Goal: Task Accomplishment & Management: Use online tool/utility

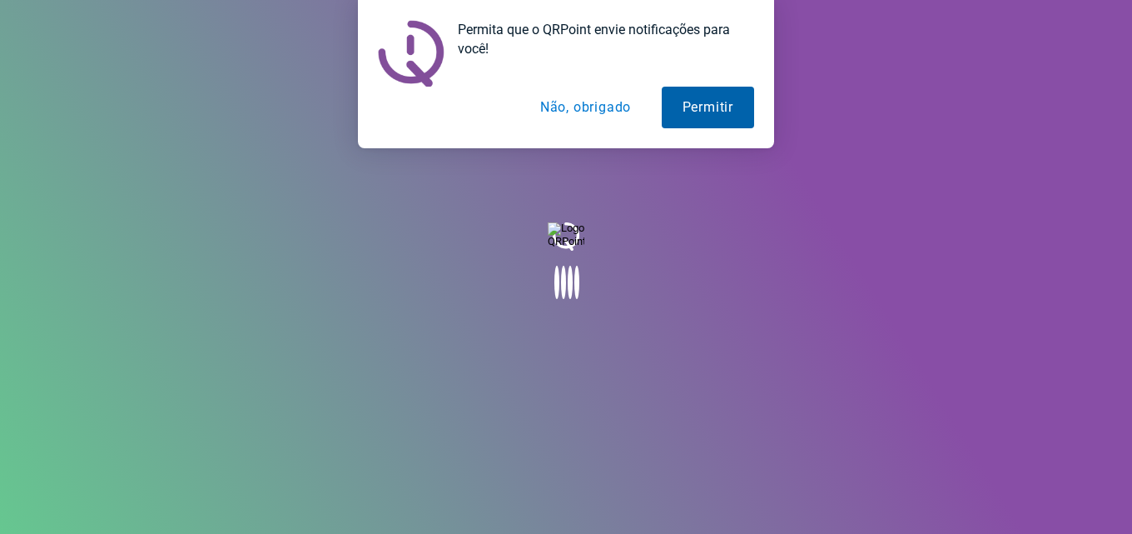
click at [693, 117] on button "Permitir" at bounding box center [708, 108] width 92 height 42
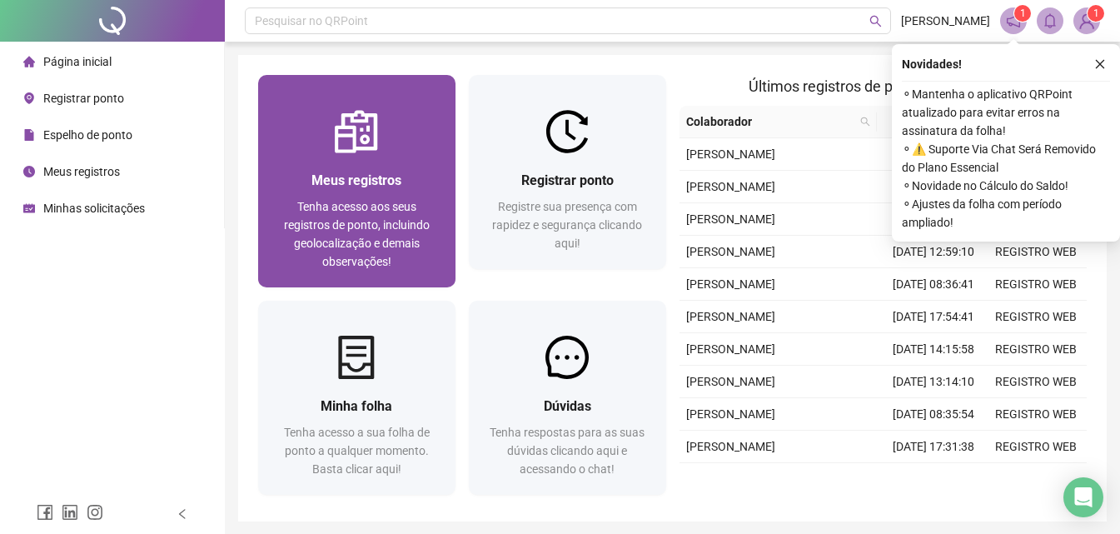
click at [350, 147] on img at bounding box center [356, 131] width 43 height 43
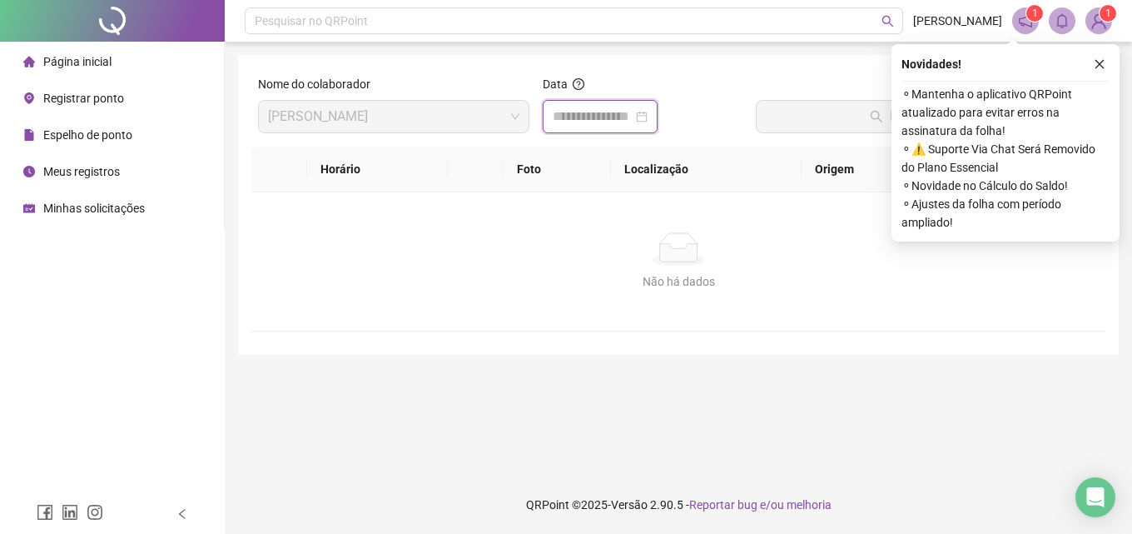
click at [582, 114] on input at bounding box center [593, 117] width 80 height 20
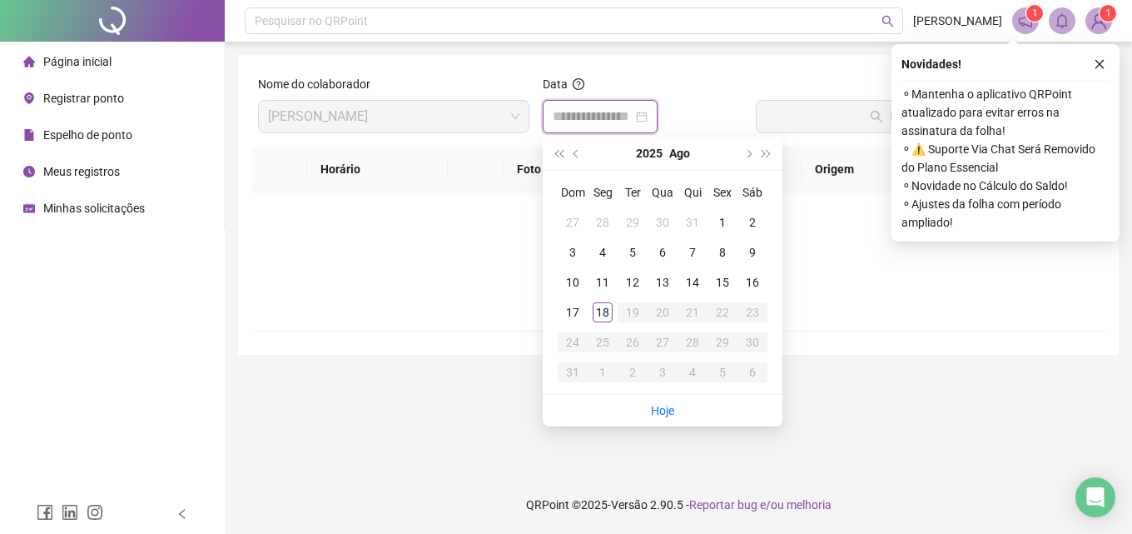
type input "**********"
click at [600, 315] on div "18" at bounding box center [603, 312] width 20 height 20
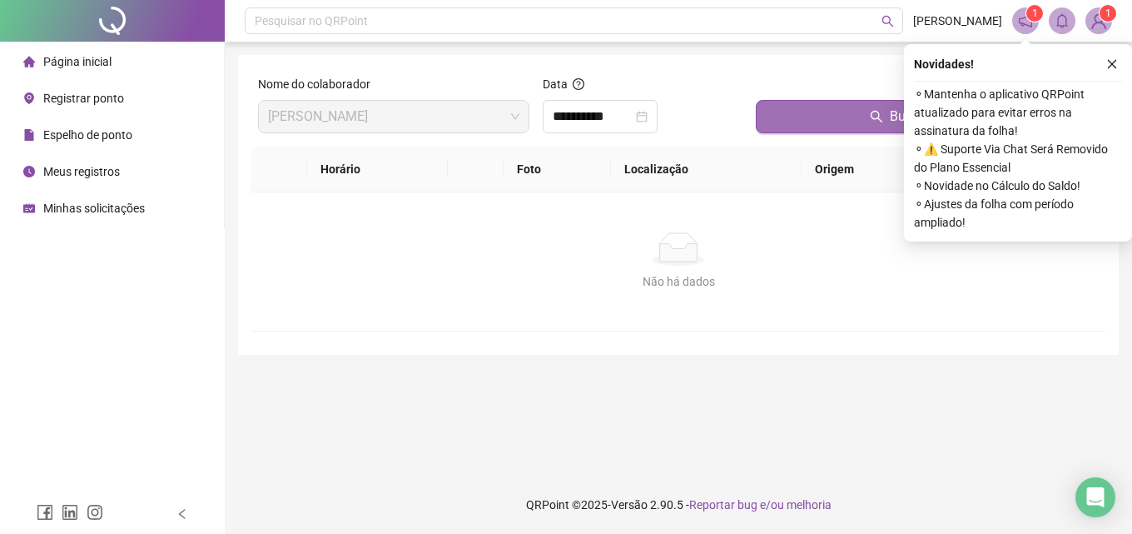
click at [893, 117] on span "Buscar registros" at bounding box center [937, 117] width 95 height 20
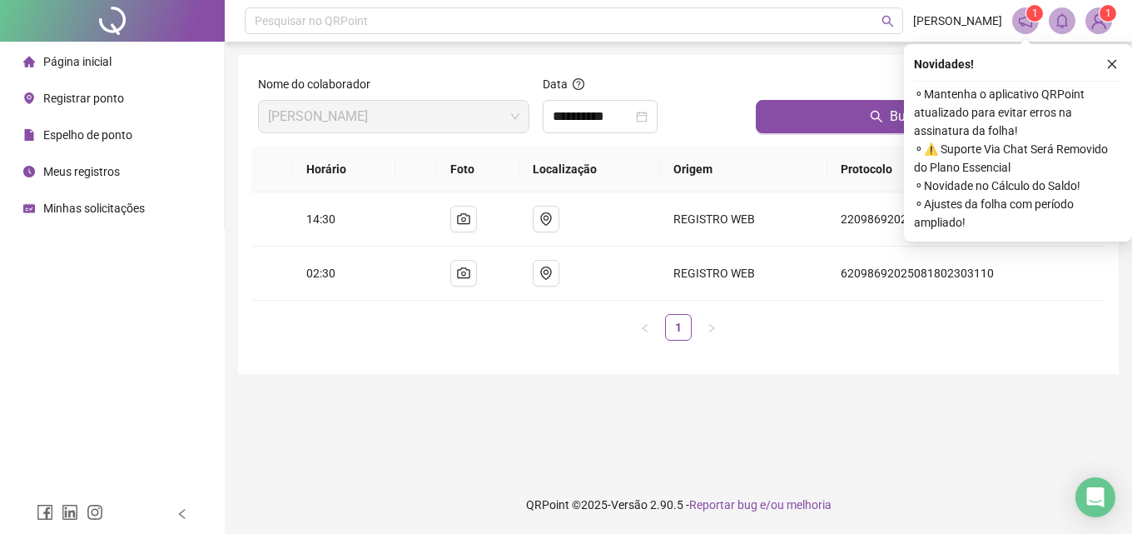
click at [72, 101] on span "Registrar ponto" at bounding box center [83, 98] width 81 height 13
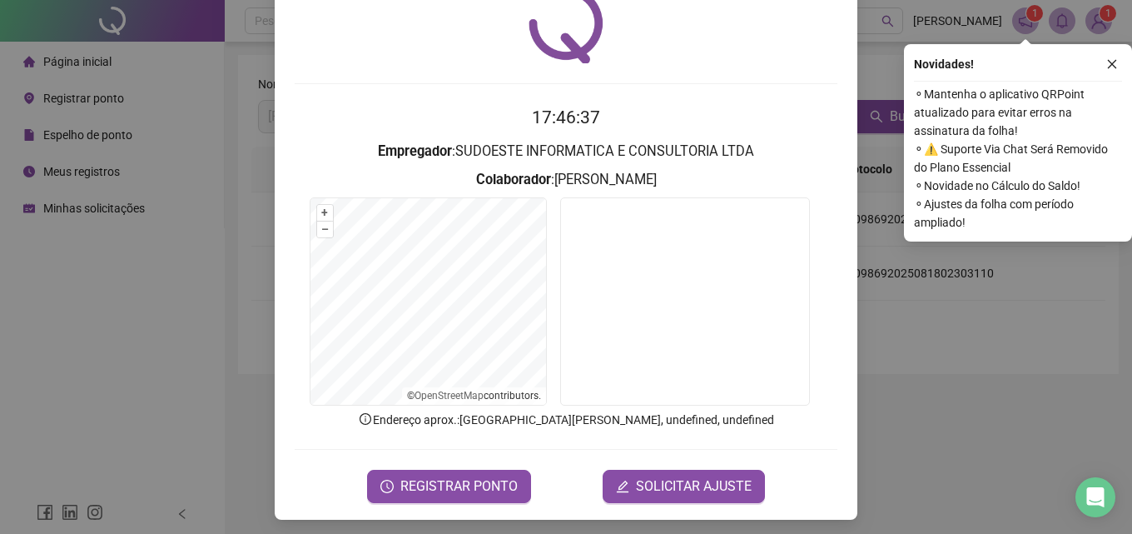
scroll to position [80, 0]
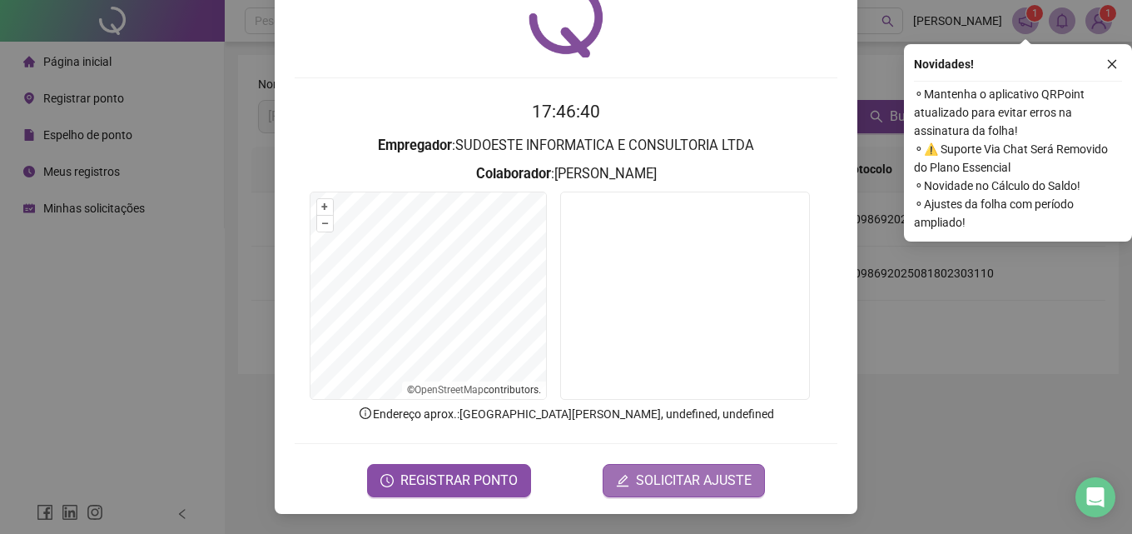
click at [721, 484] on span "SOLICITAR AJUSTE" at bounding box center [694, 480] width 116 height 20
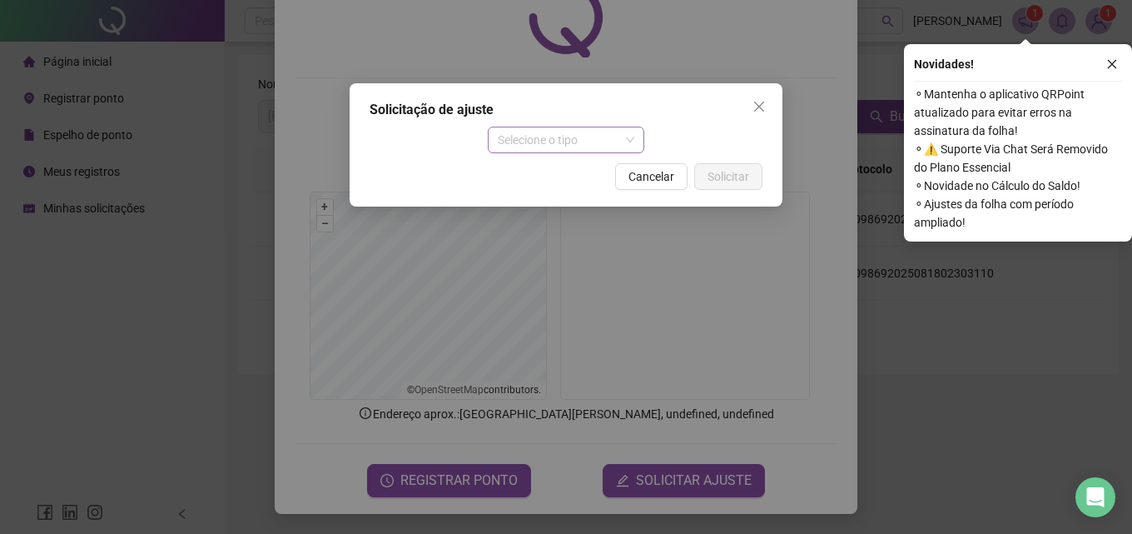
click at [635, 147] on div "Selecione o tipo" at bounding box center [566, 140] width 157 height 27
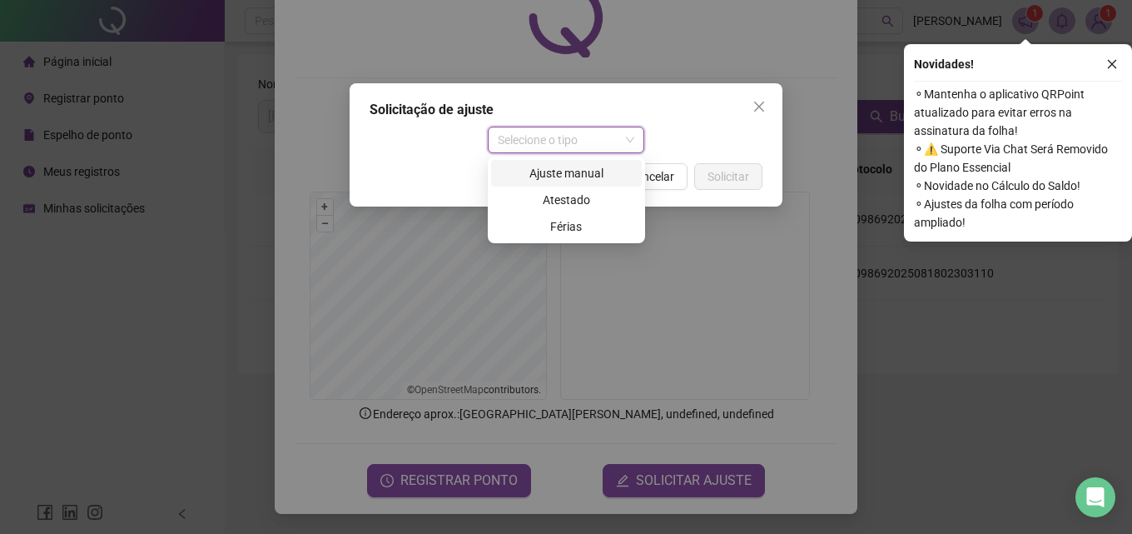
click at [595, 172] on div "Ajuste manual" at bounding box center [566, 173] width 131 height 18
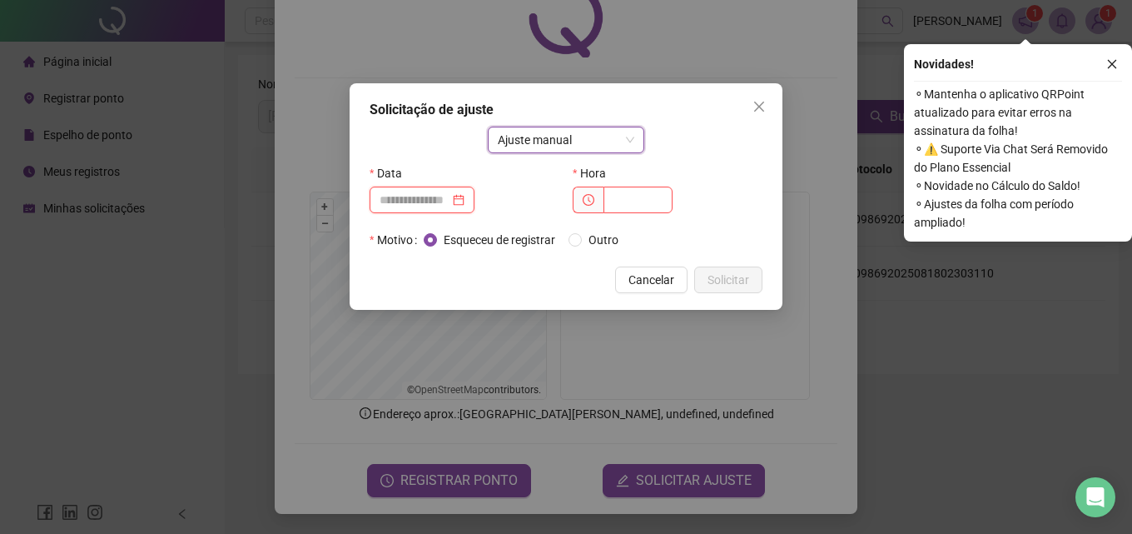
click at [384, 199] on input at bounding box center [415, 200] width 70 height 18
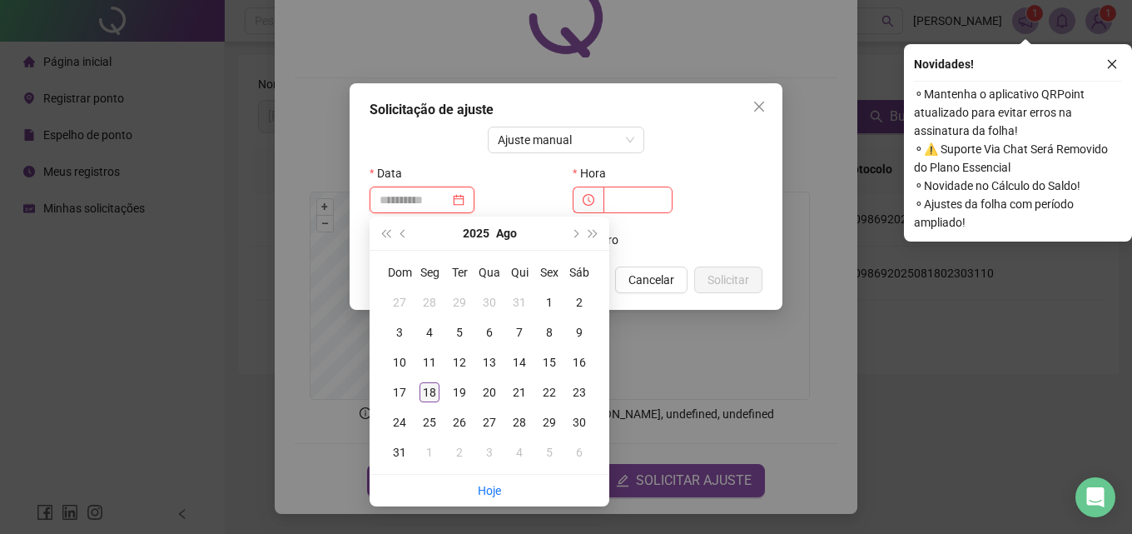
type input "**********"
click at [423, 399] on div "18" at bounding box center [430, 392] width 20 height 20
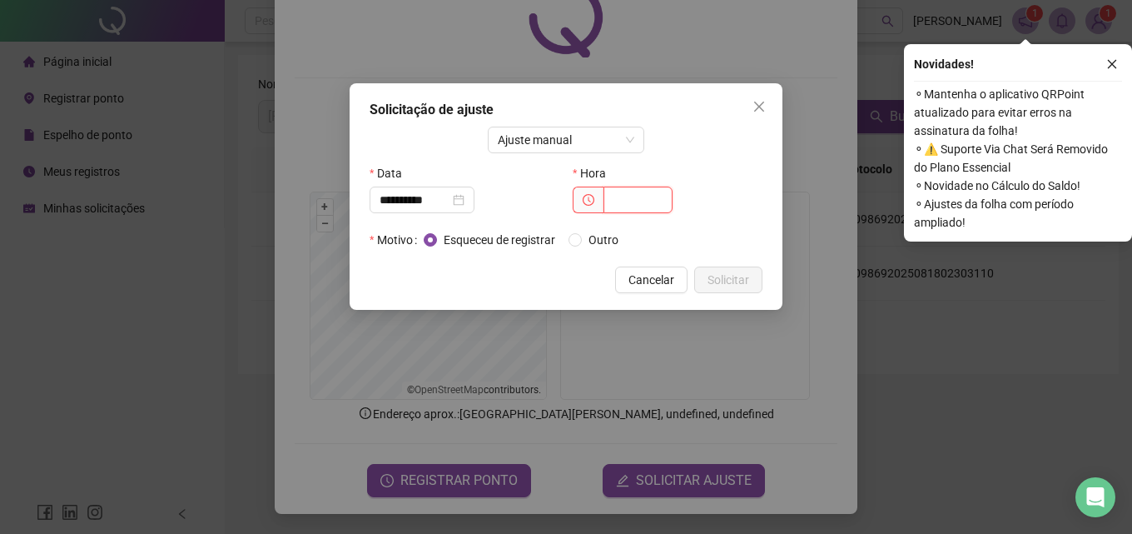
click at [629, 208] on input "text" at bounding box center [638, 200] width 69 height 27
type input "*****"
click at [725, 284] on span "Solicitar" at bounding box center [729, 280] width 42 height 18
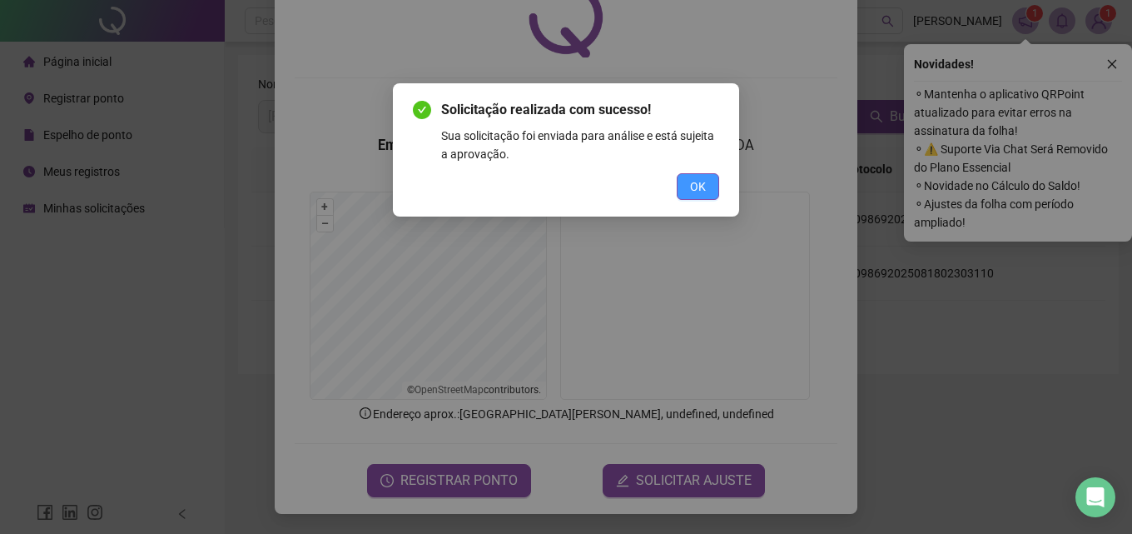
click at [705, 179] on span "OK" at bounding box center [698, 186] width 16 height 18
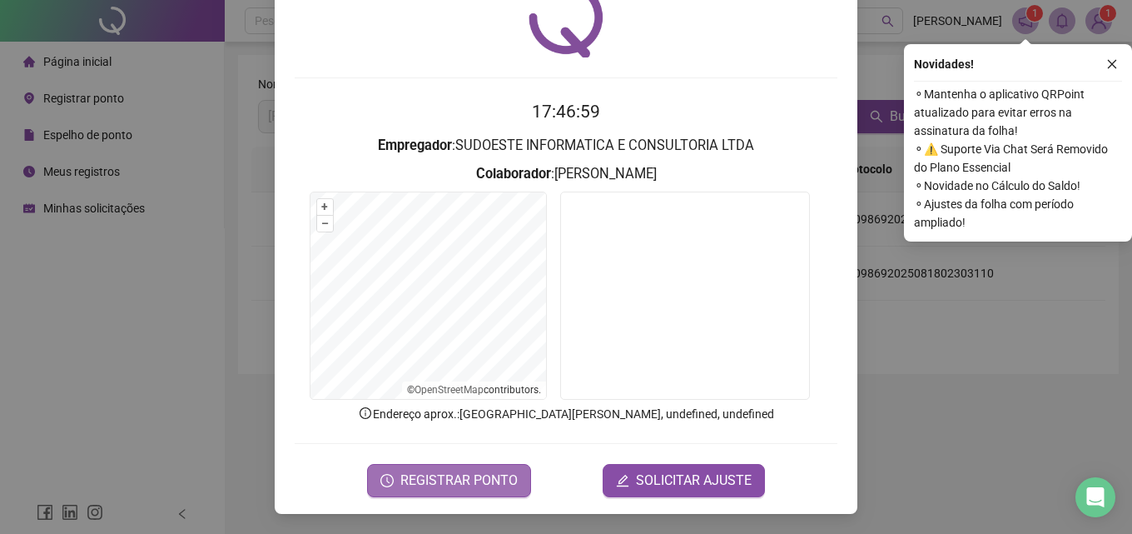
click at [436, 480] on span "REGISTRAR PONTO" at bounding box center [459, 480] width 117 height 20
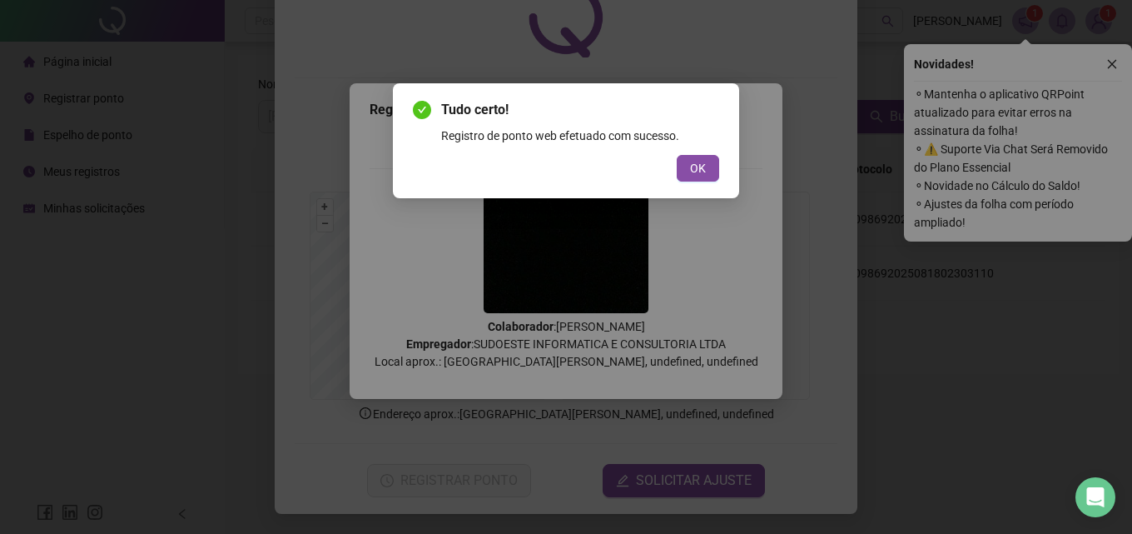
click at [689, 182] on div "Tudo certo! Registro de ponto web efetuado com sucesso. OK" at bounding box center [566, 140] width 346 height 115
click at [703, 167] on span "OK" at bounding box center [698, 168] width 16 height 18
